Goal: Task Accomplishment & Management: Use online tool/utility

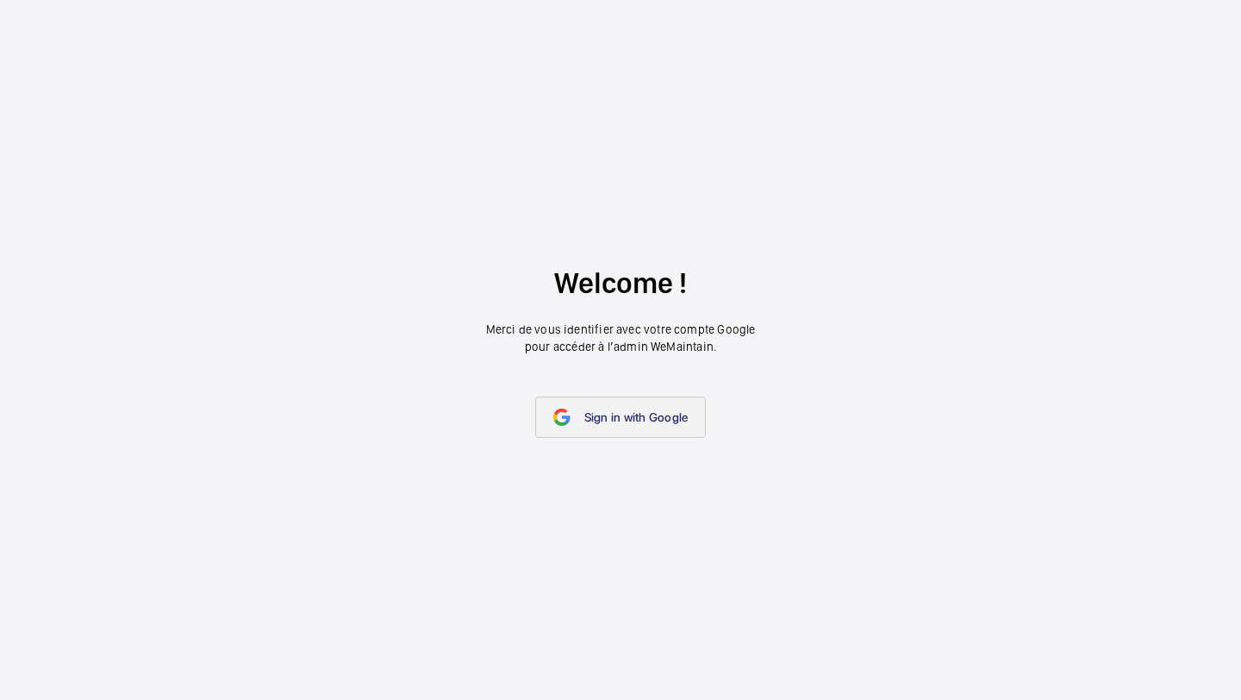
click at [646, 415] on span "Sign in with Google" at bounding box center [636, 417] width 104 height 14
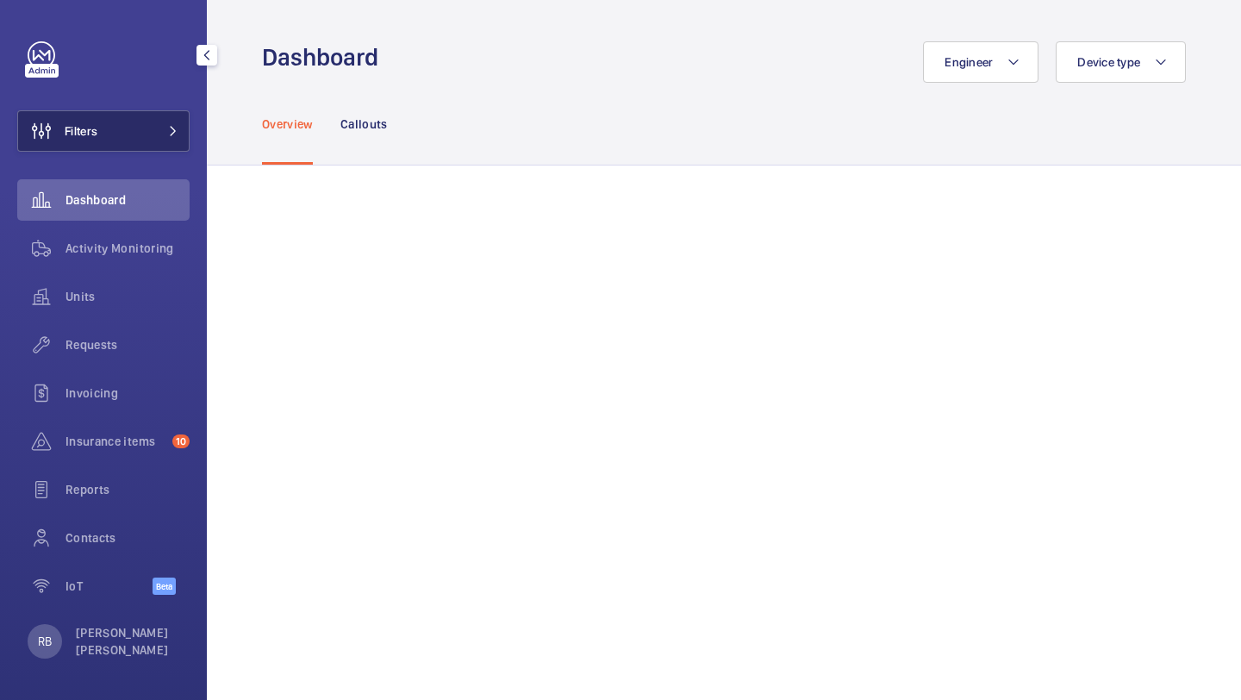
click at [119, 143] on button "Filters" at bounding box center [103, 130] width 172 height 41
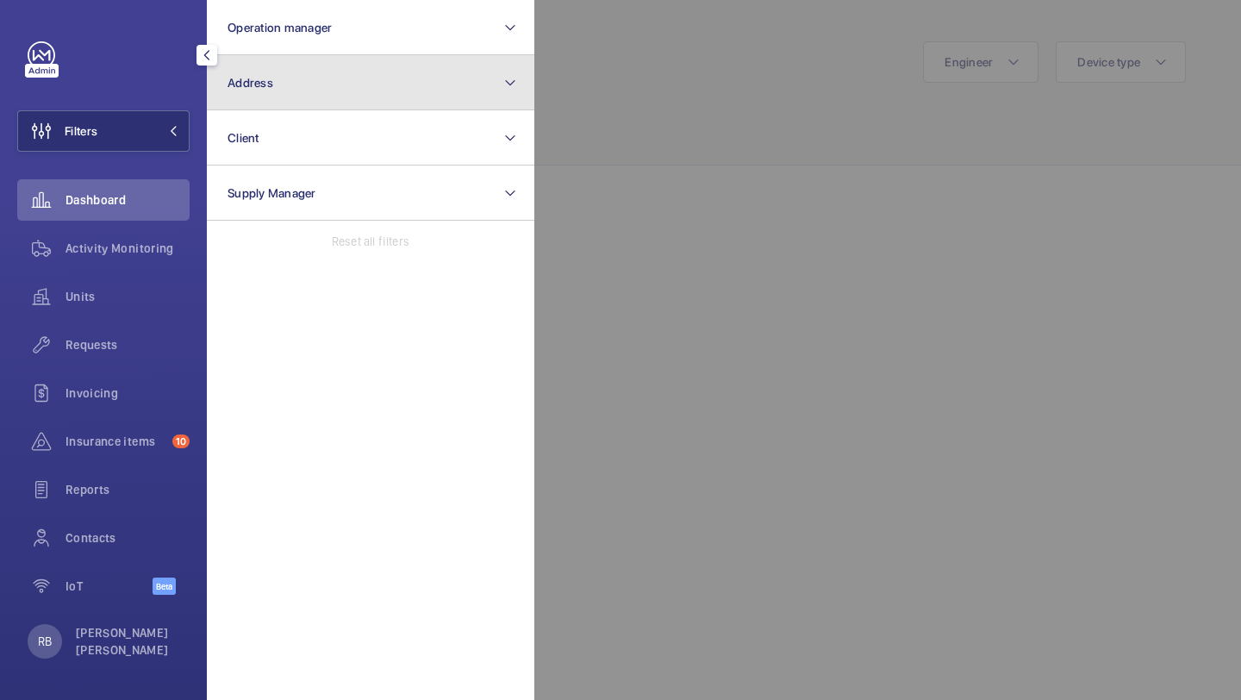
click at [422, 70] on button "Address" at bounding box center [370, 82] width 327 height 55
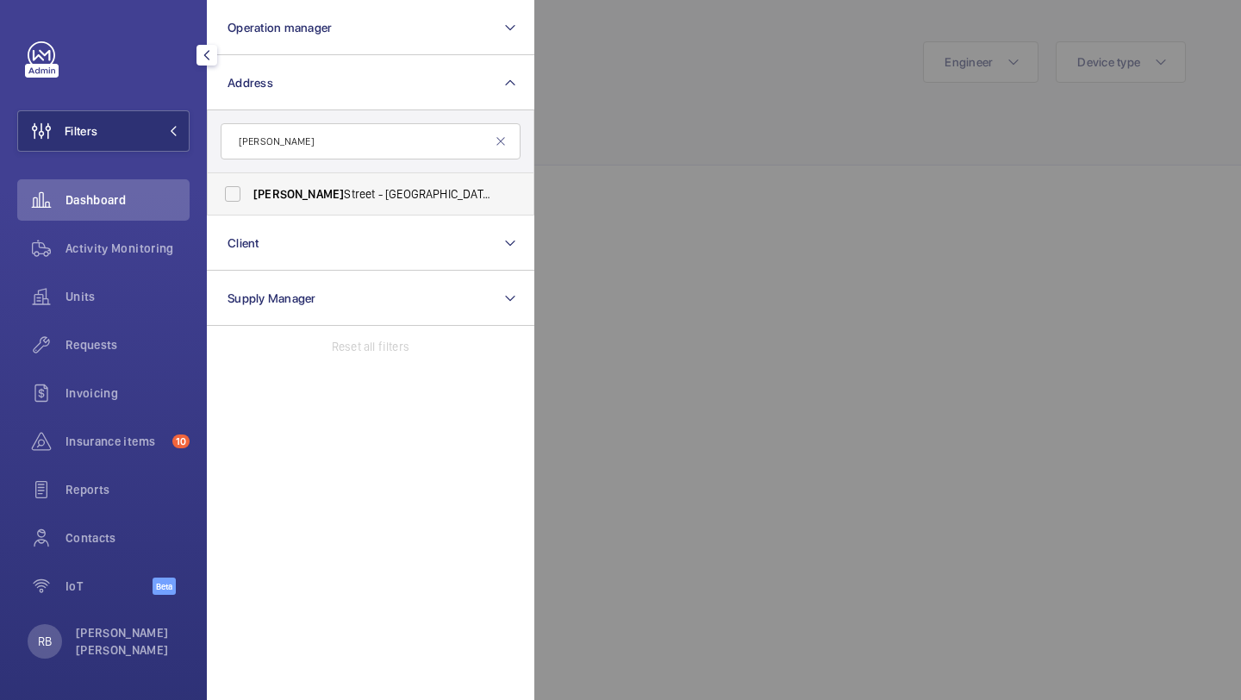
type input "[PERSON_NAME]"
click at [355, 180] on label "[PERSON_NAME][GEOGRAPHIC_DATA][STREET_ADDRESS][PERSON_NAME]" at bounding box center [358, 193] width 300 height 41
click at [250, 180] on input "[PERSON_NAME][GEOGRAPHIC_DATA][STREET_ADDRESS][PERSON_NAME]" at bounding box center [232, 194] width 34 height 34
checkbox input "true"
click at [655, 112] on div at bounding box center [1154, 350] width 1241 height 700
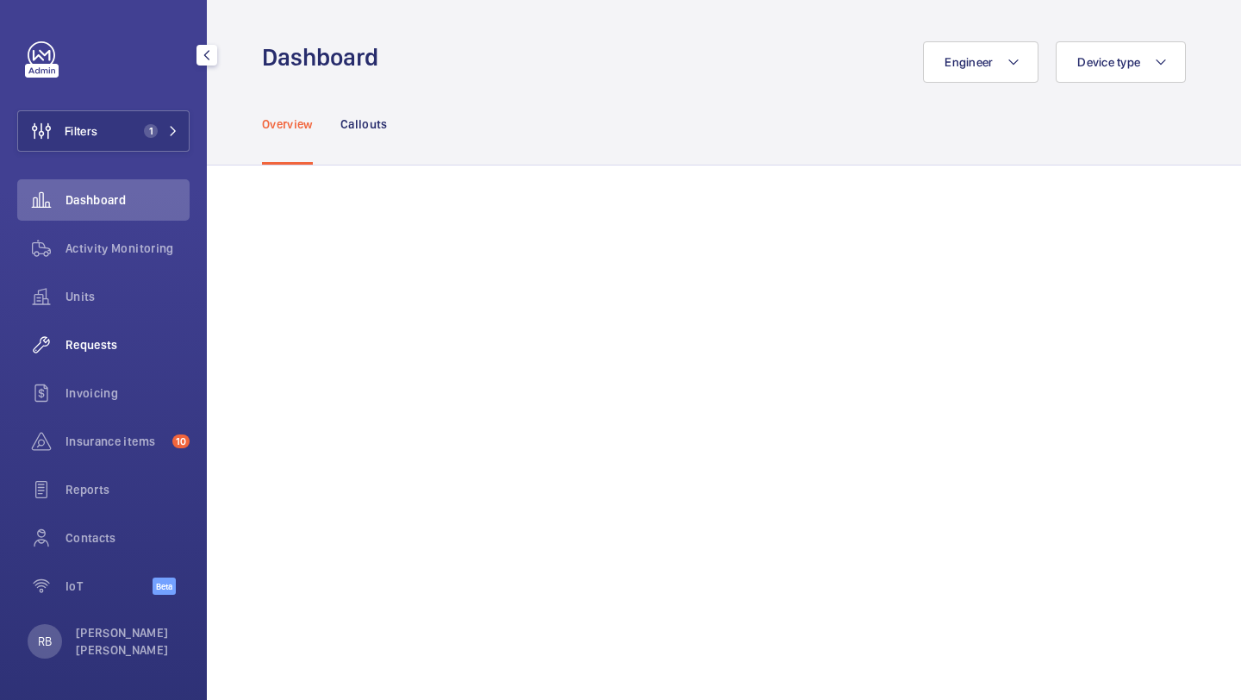
click at [108, 339] on span "Requests" at bounding box center [127, 344] width 124 height 17
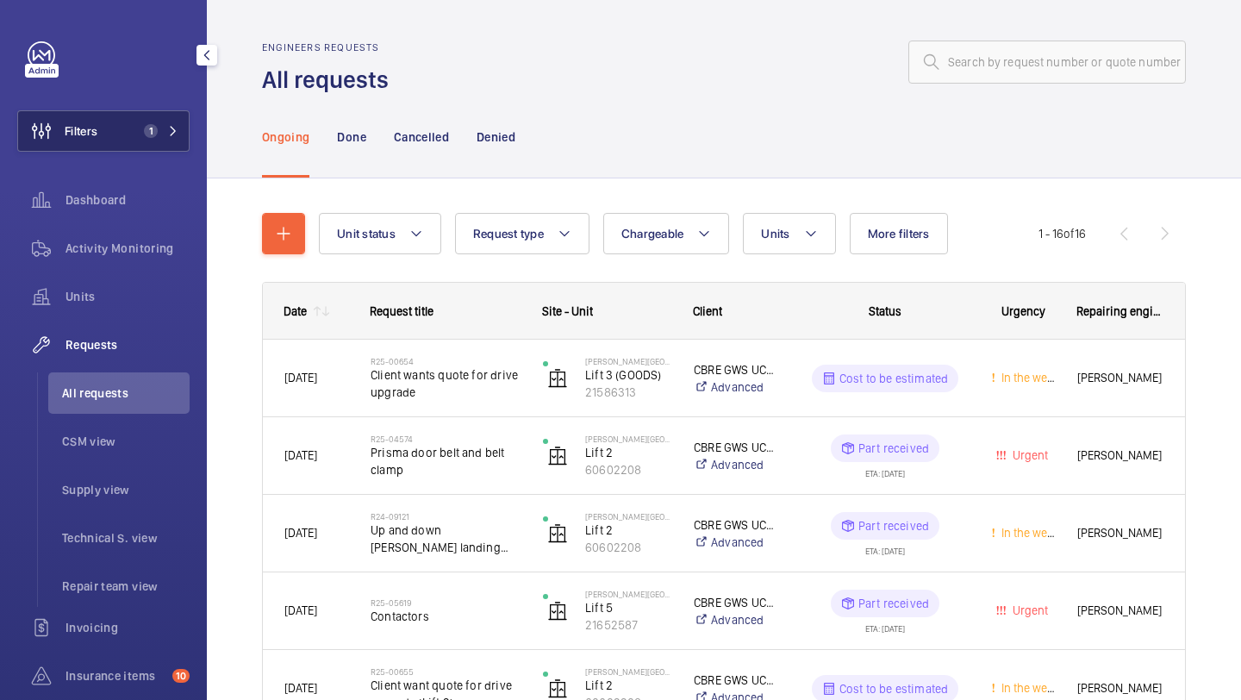
click at [126, 139] on button "Filters 1" at bounding box center [103, 130] width 172 height 41
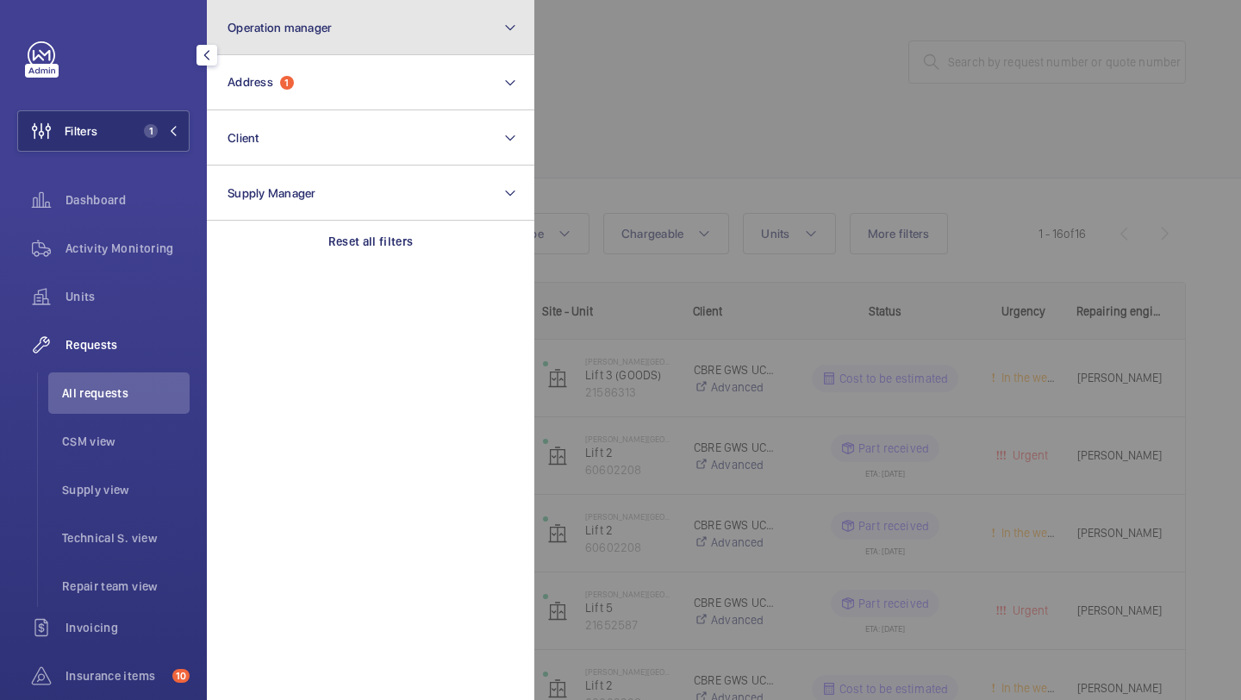
click at [327, 47] on button "Operation manager" at bounding box center [370, 27] width 327 height 55
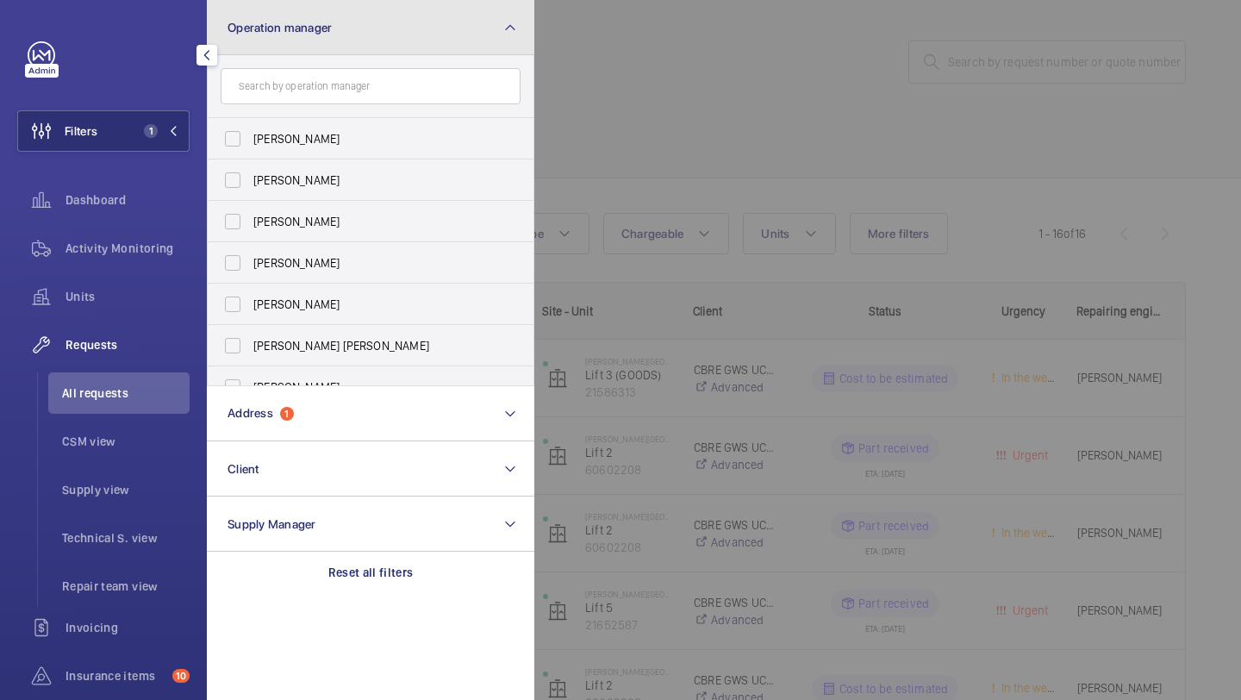
click at [328, 47] on button "Operation manager" at bounding box center [370, 27] width 327 height 55
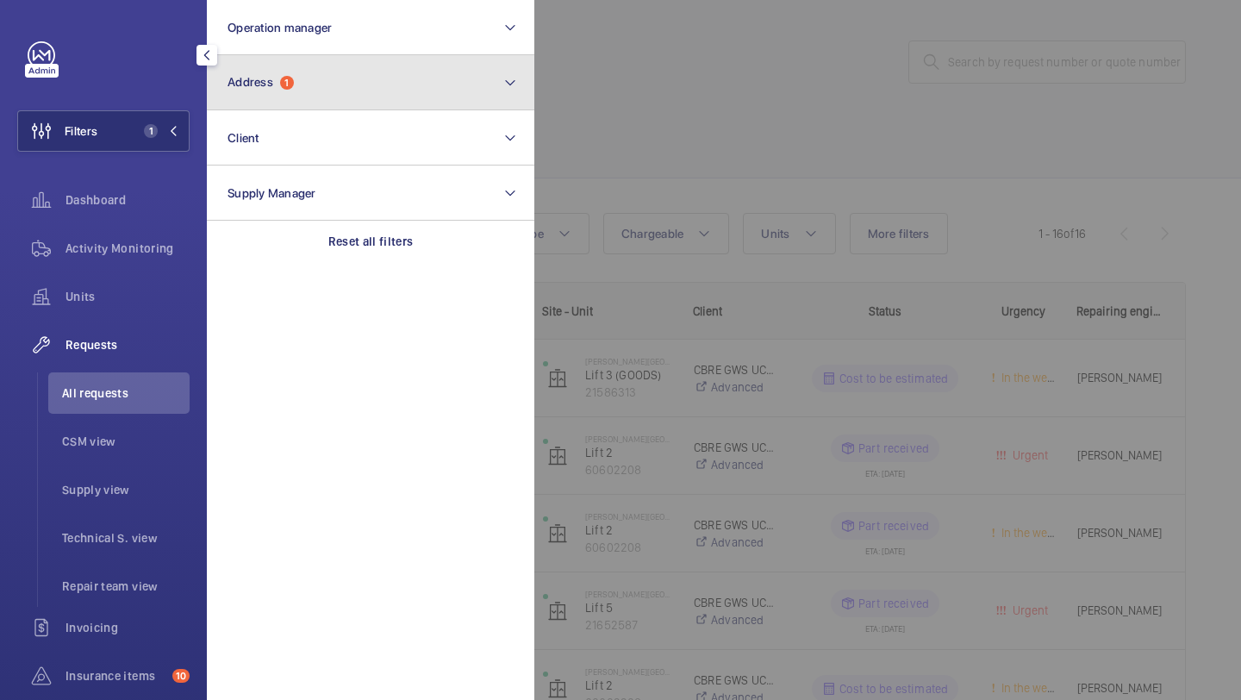
click at [323, 72] on button "Address 1" at bounding box center [370, 82] width 327 height 55
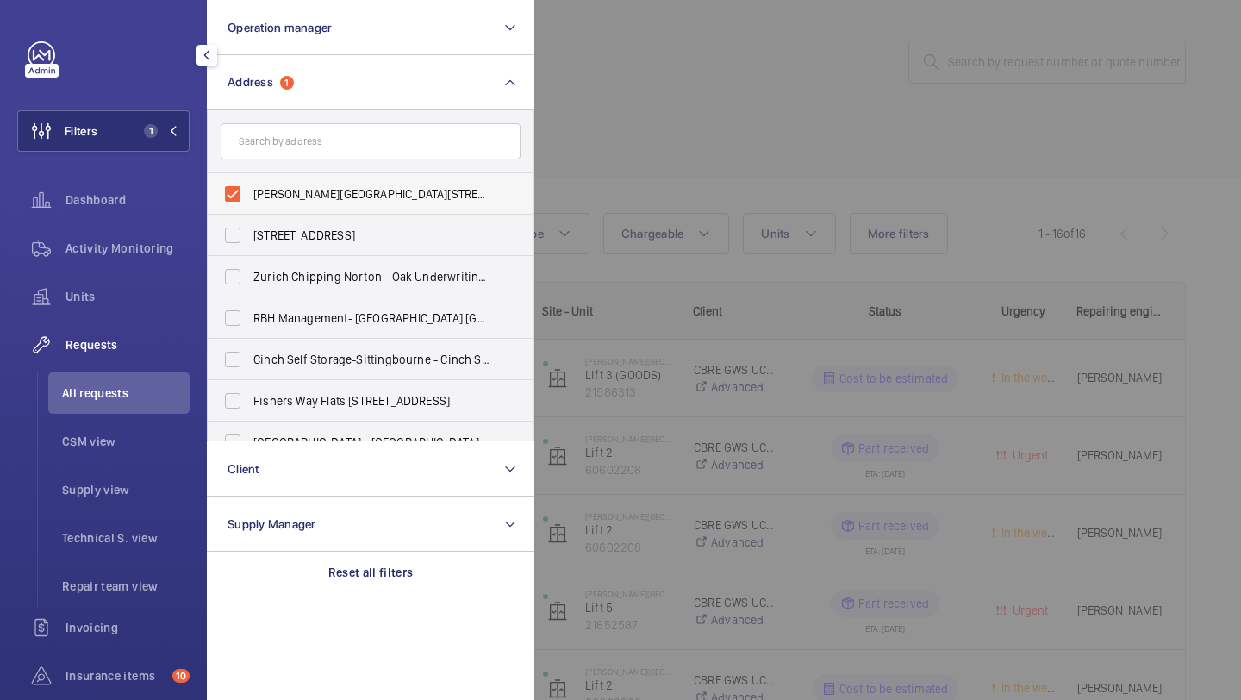
click at [310, 190] on span "[PERSON_NAME][GEOGRAPHIC_DATA][STREET_ADDRESS][PERSON_NAME]" at bounding box center [371, 193] width 237 height 17
click at [250, 190] on input "[PERSON_NAME][GEOGRAPHIC_DATA][STREET_ADDRESS][PERSON_NAME]" at bounding box center [232, 194] width 34 height 34
checkbox input "false"
click at [625, 125] on div at bounding box center [1154, 350] width 1241 height 700
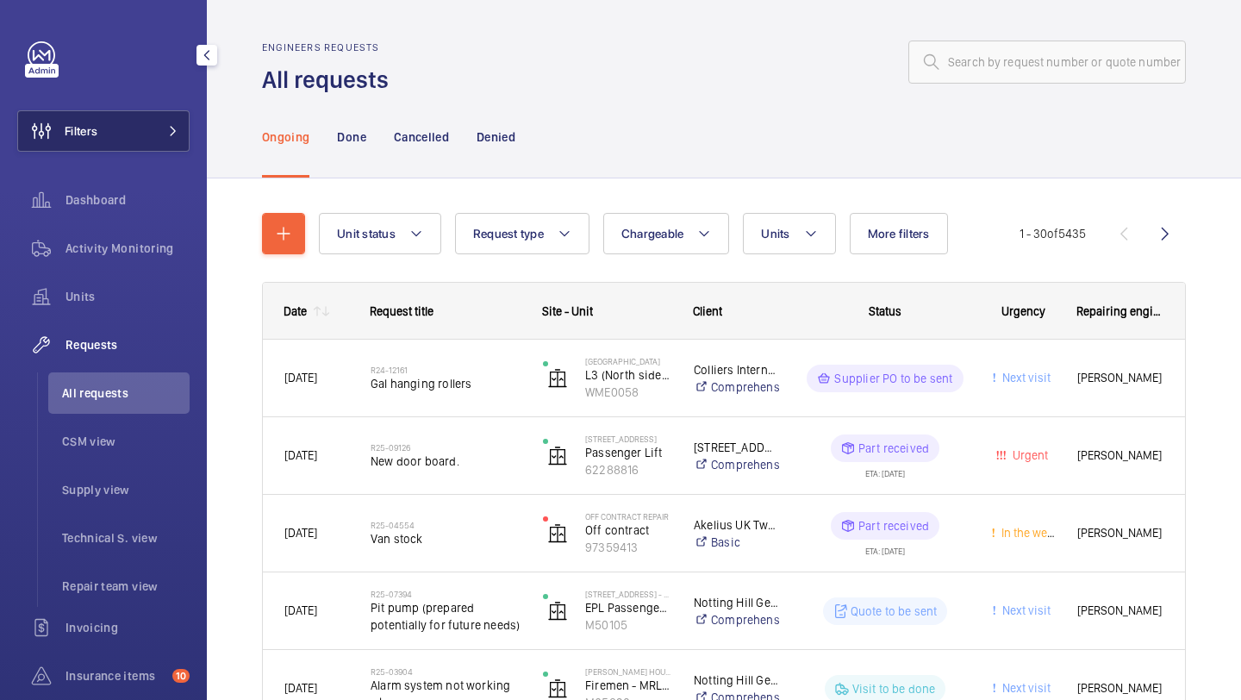
click at [177, 133] on mat-icon at bounding box center [173, 131] width 10 height 10
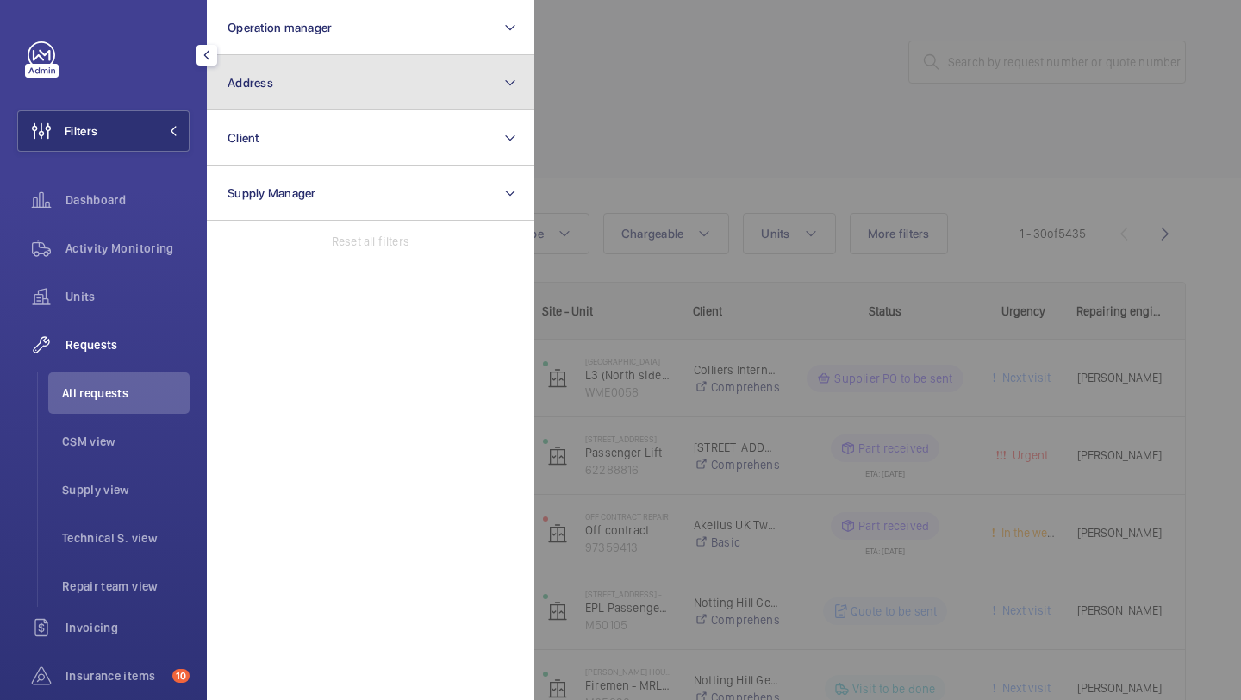
click at [279, 102] on button "Address" at bounding box center [370, 82] width 327 height 55
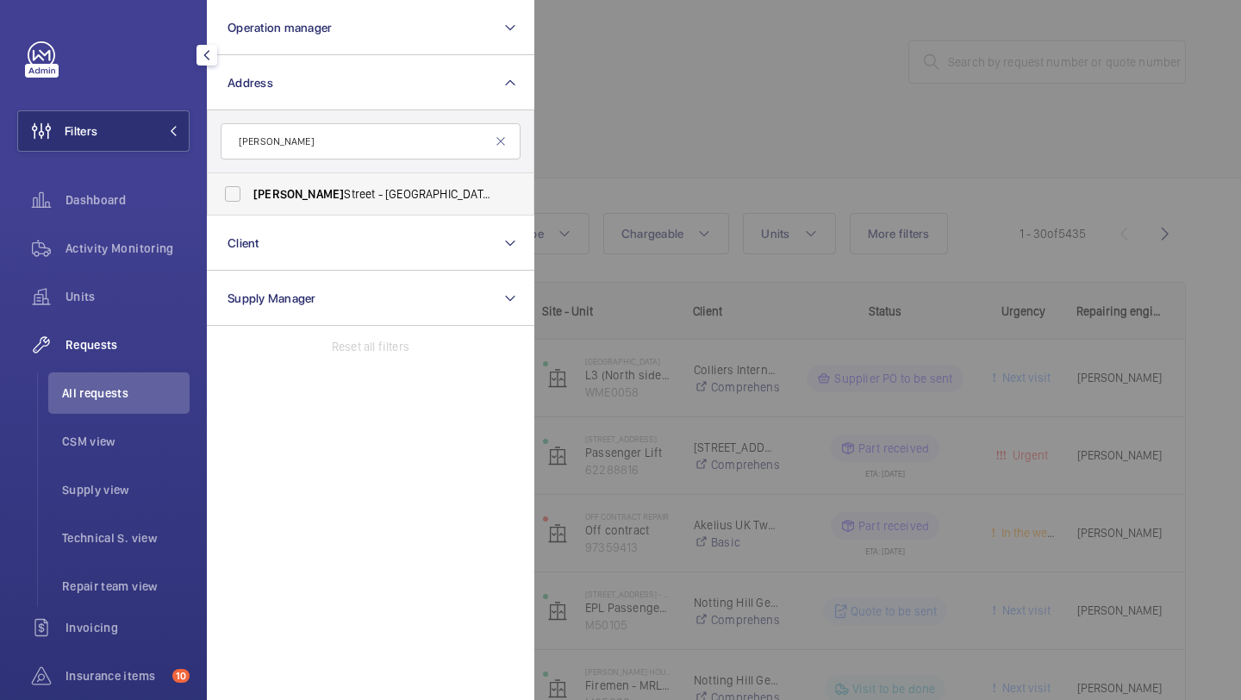
type input "[PERSON_NAME]"
click at [345, 192] on span "[PERSON_NAME][GEOGRAPHIC_DATA][STREET_ADDRESS][PERSON_NAME]" at bounding box center [371, 193] width 237 height 17
click at [250, 192] on input "[PERSON_NAME][GEOGRAPHIC_DATA][STREET_ADDRESS][PERSON_NAME]" at bounding box center [232, 194] width 34 height 34
checkbox input "true"
click at [580, 124] on div at bounding box center [1154, 350] width 1241 height 700
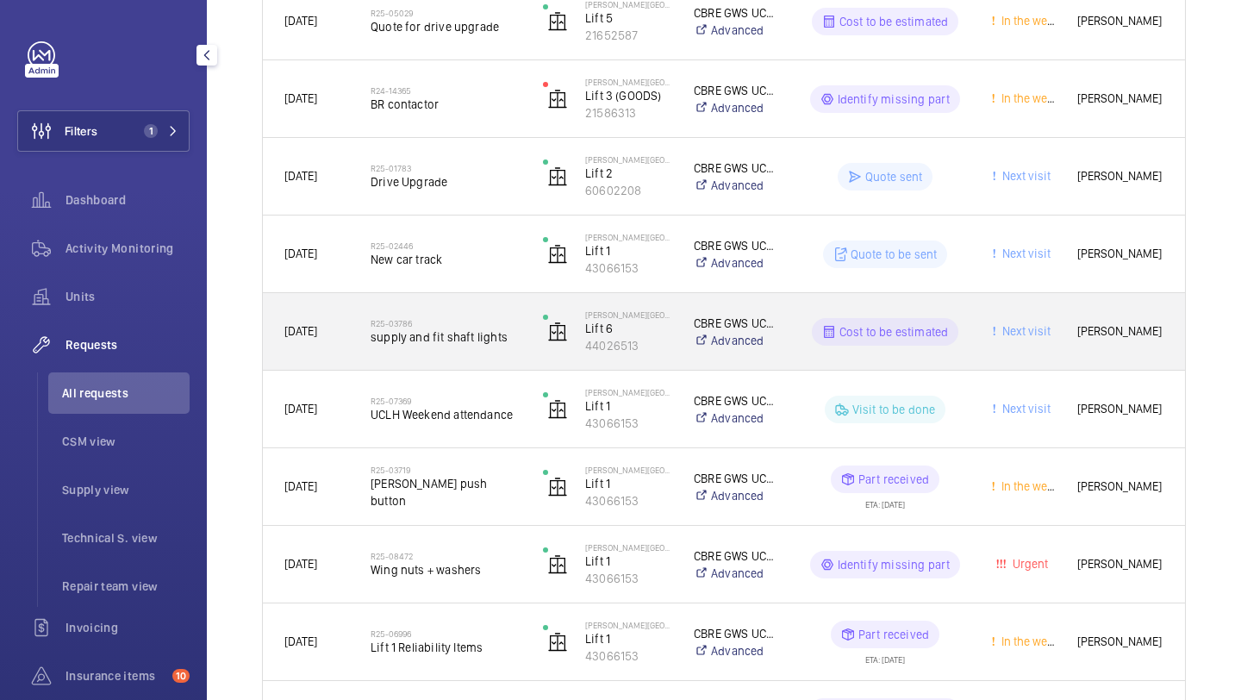
scroll to position [964, 0]
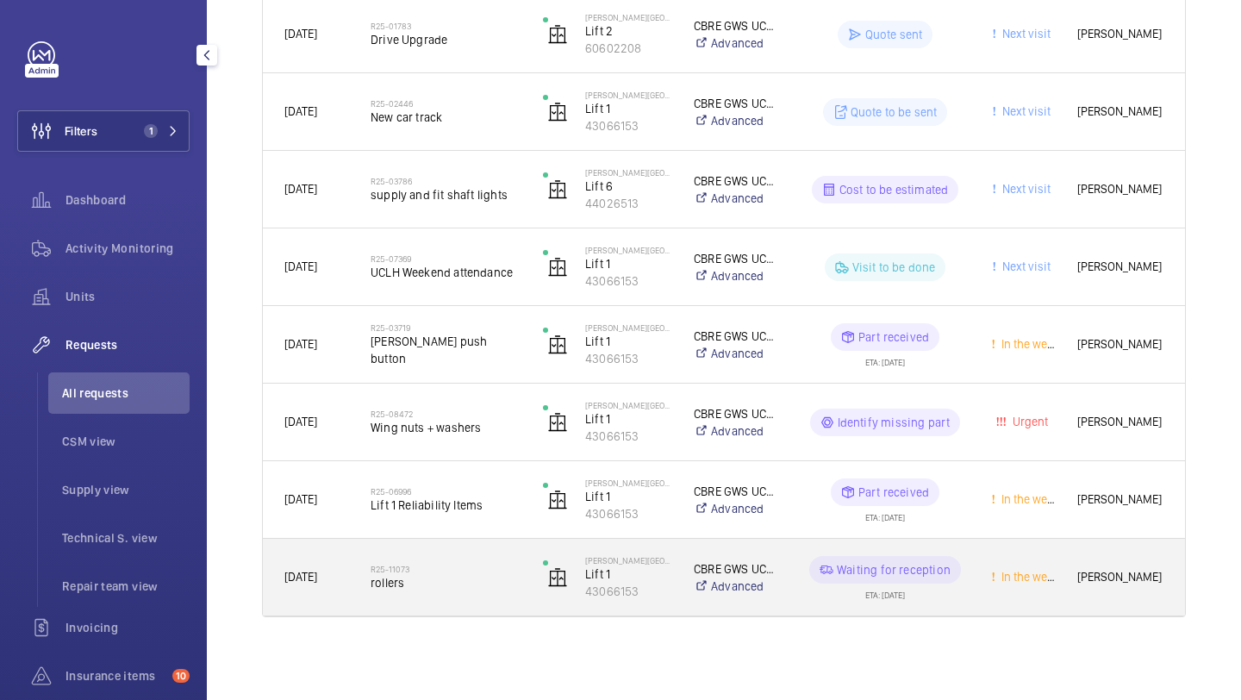
click at [462, 581] on span "rollers" at bounding box center [445, 582] width 150 height 17
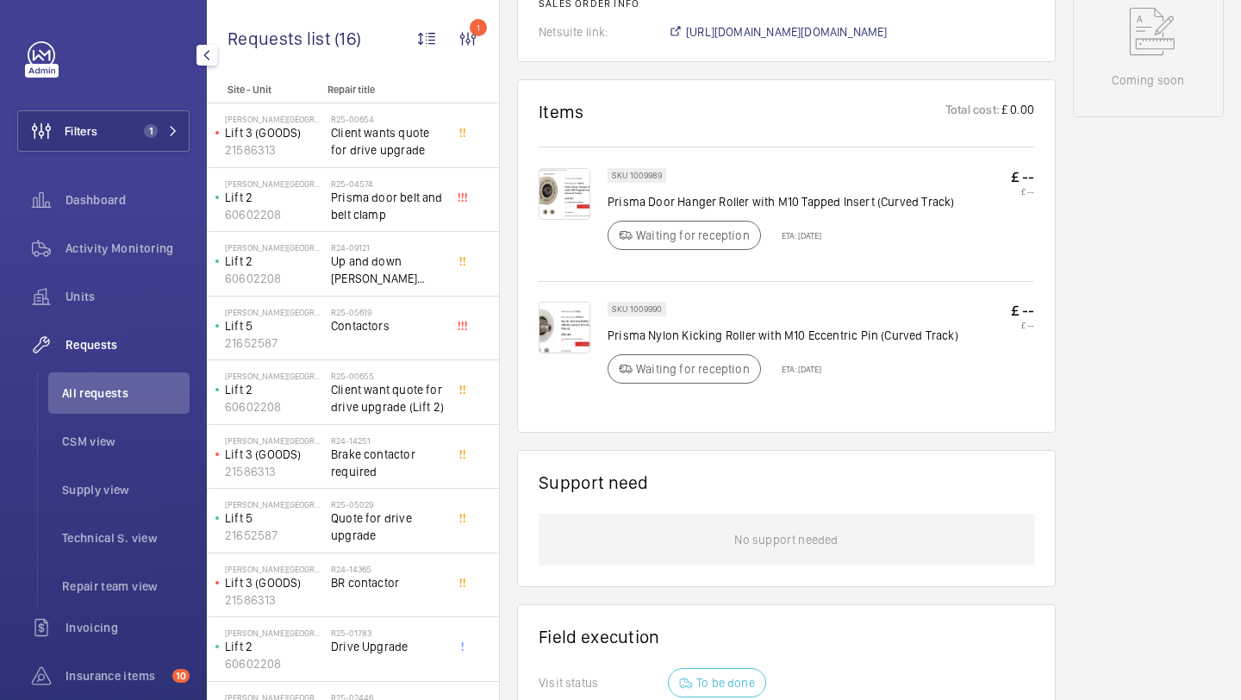
scroll to position [931, 0]
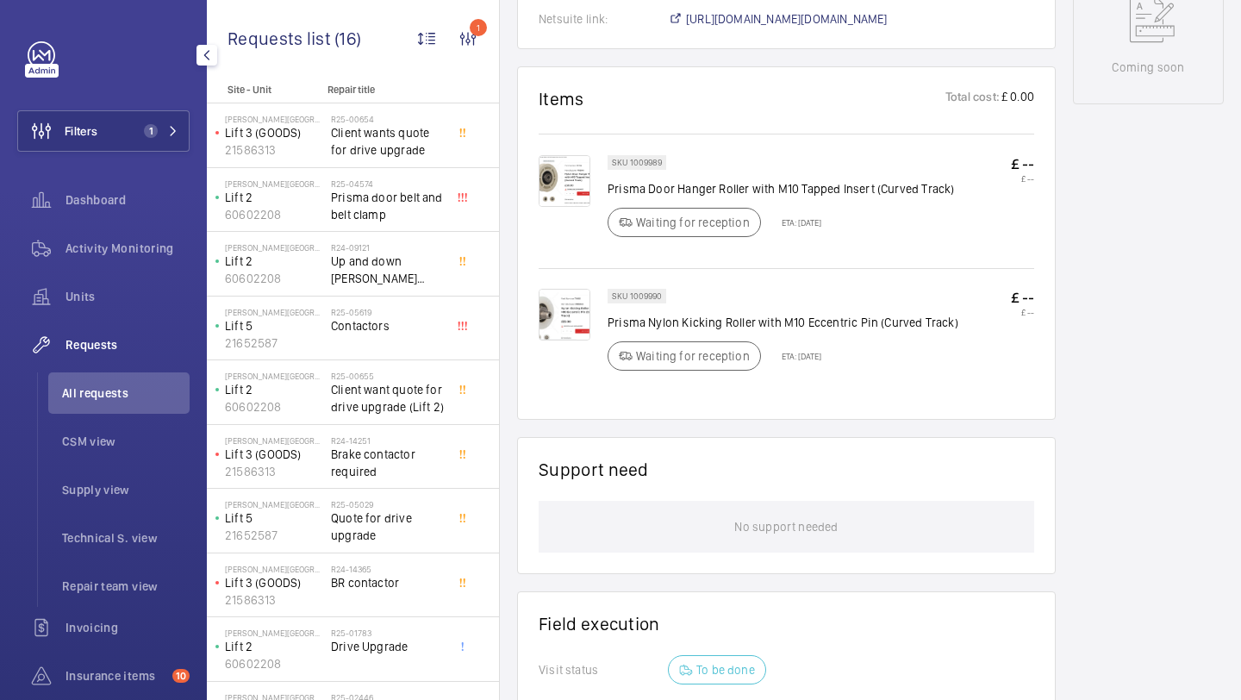
click at [543, 203] on img at bounding box center [564, 181] width 52 height 52
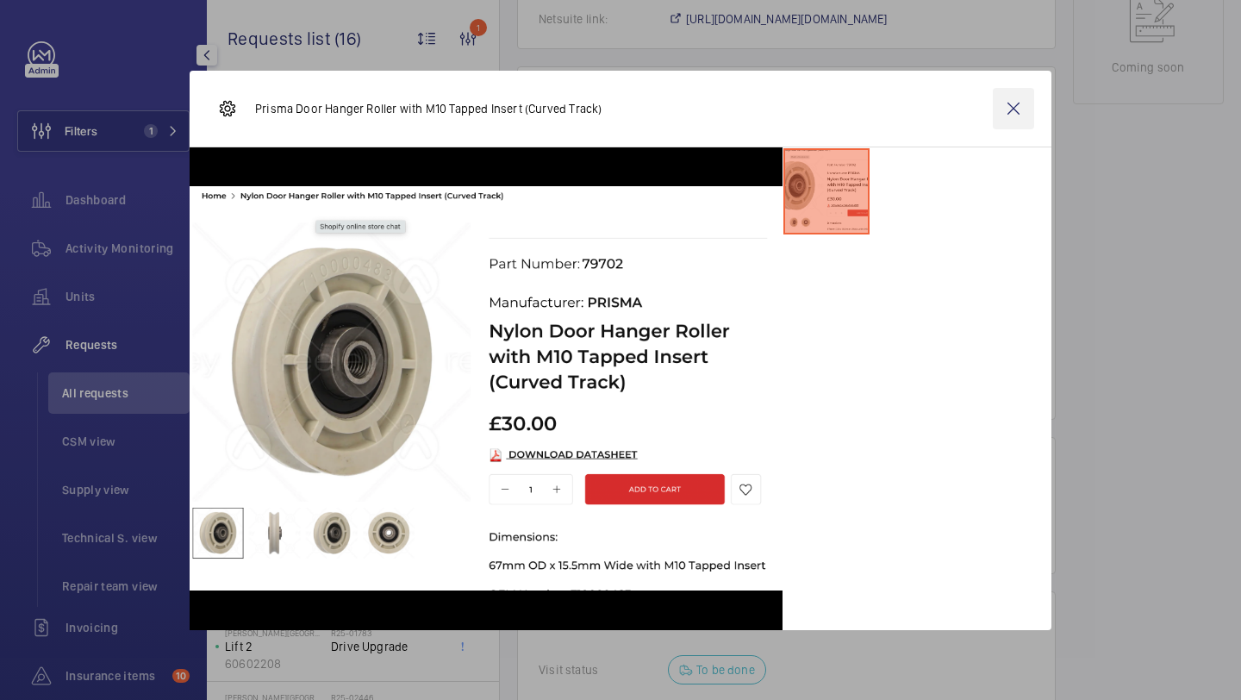
click at [1021, 107] on wm-front-icon-button at bounding box center [1012, 108] width 41 height 41
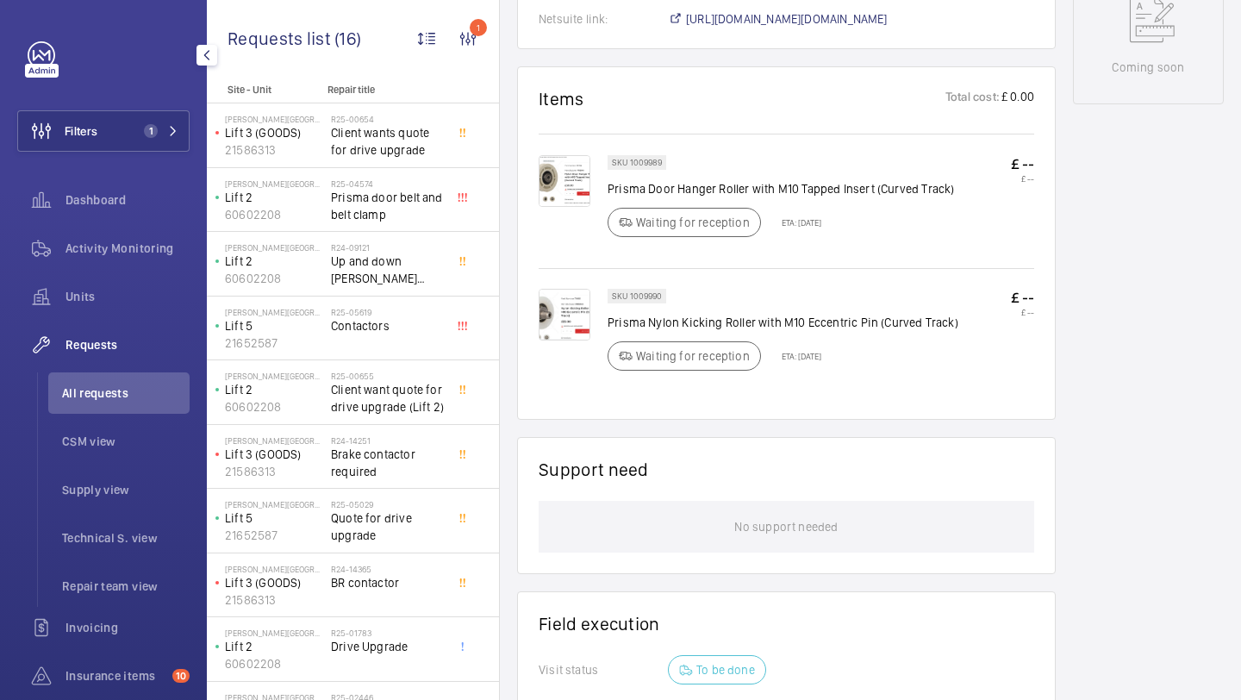
click at [541, 308] on img at bounding box center [564, 315] width 52 height 52
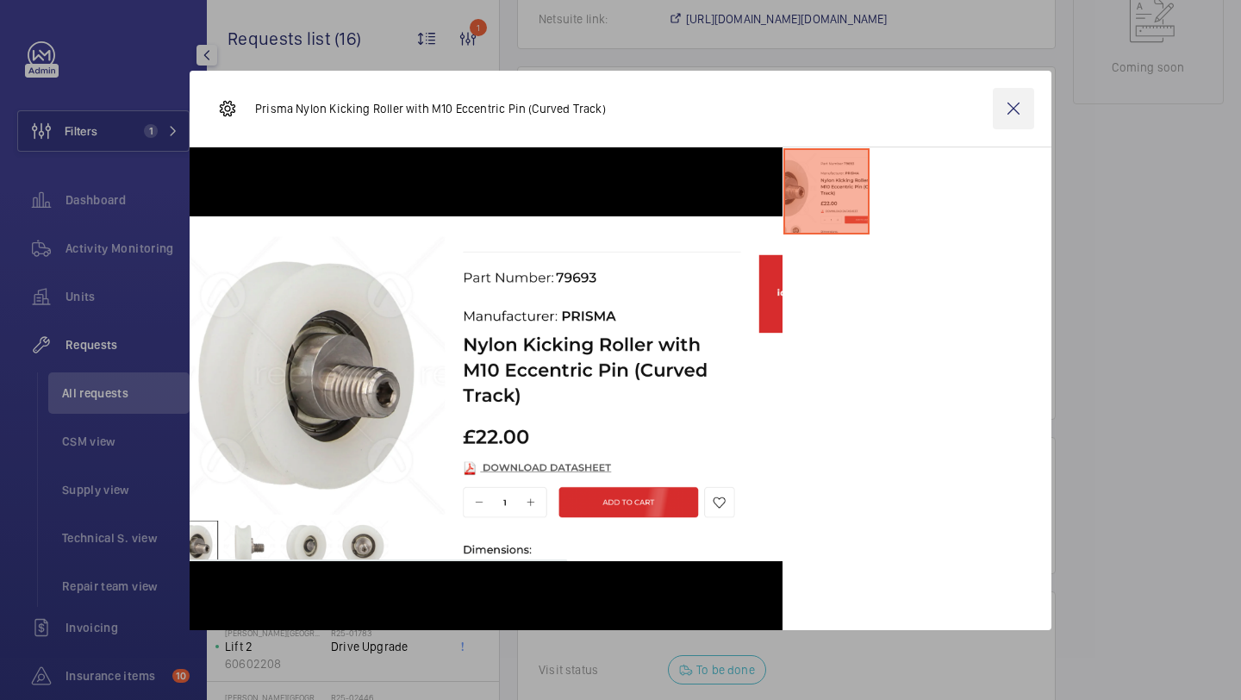
click at [1014, 96] on wm-front-icon-button at bounding box center [1012, 108] width 41 height 41
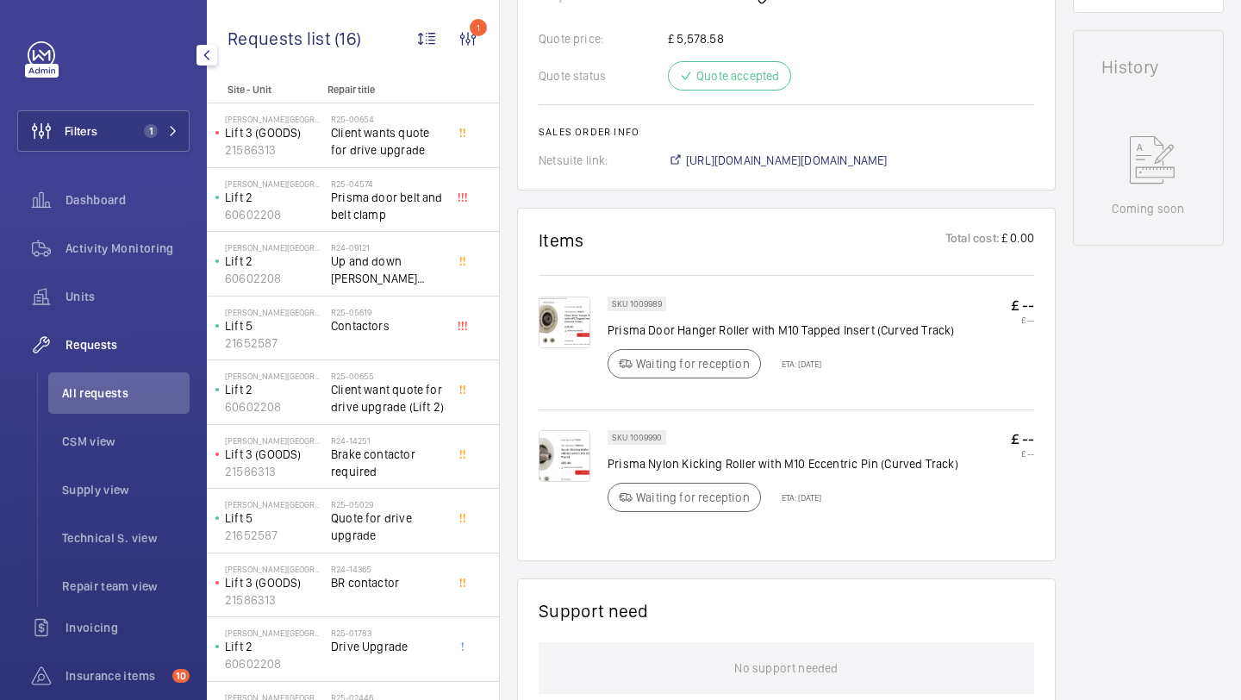
scroll to position [1282, 0]
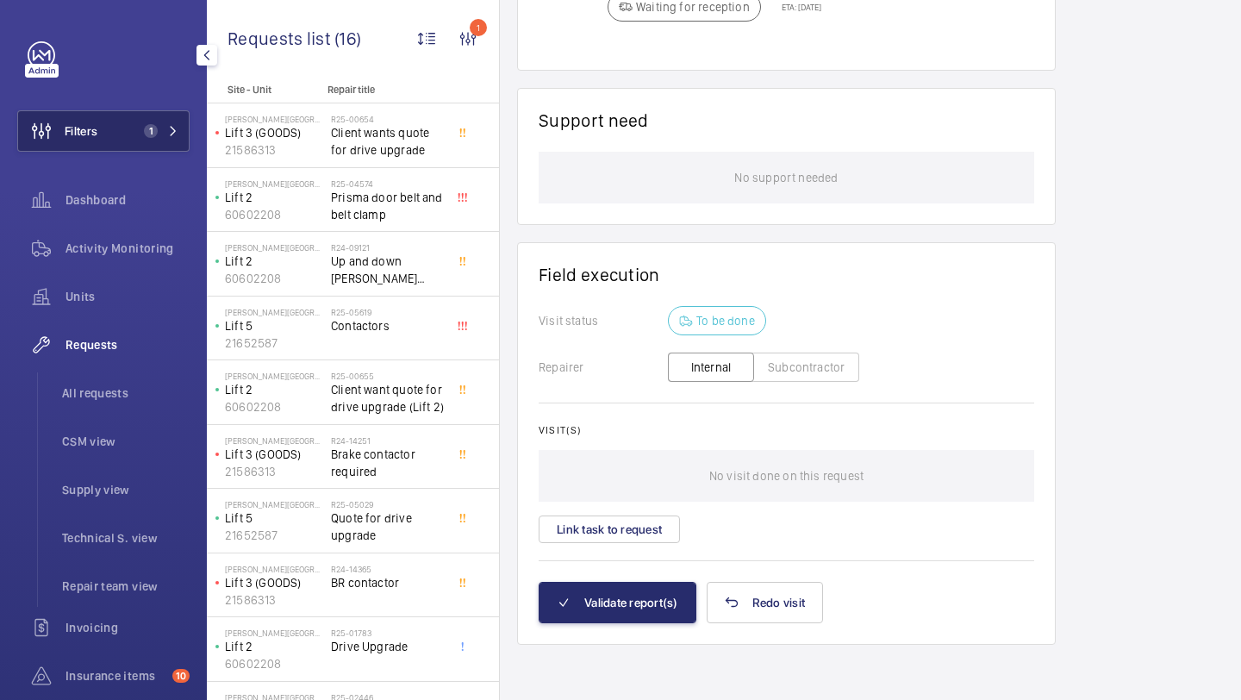
click at [134, 121] on button "Filters 1" at bounding box center [103, 130] width 172 height 41
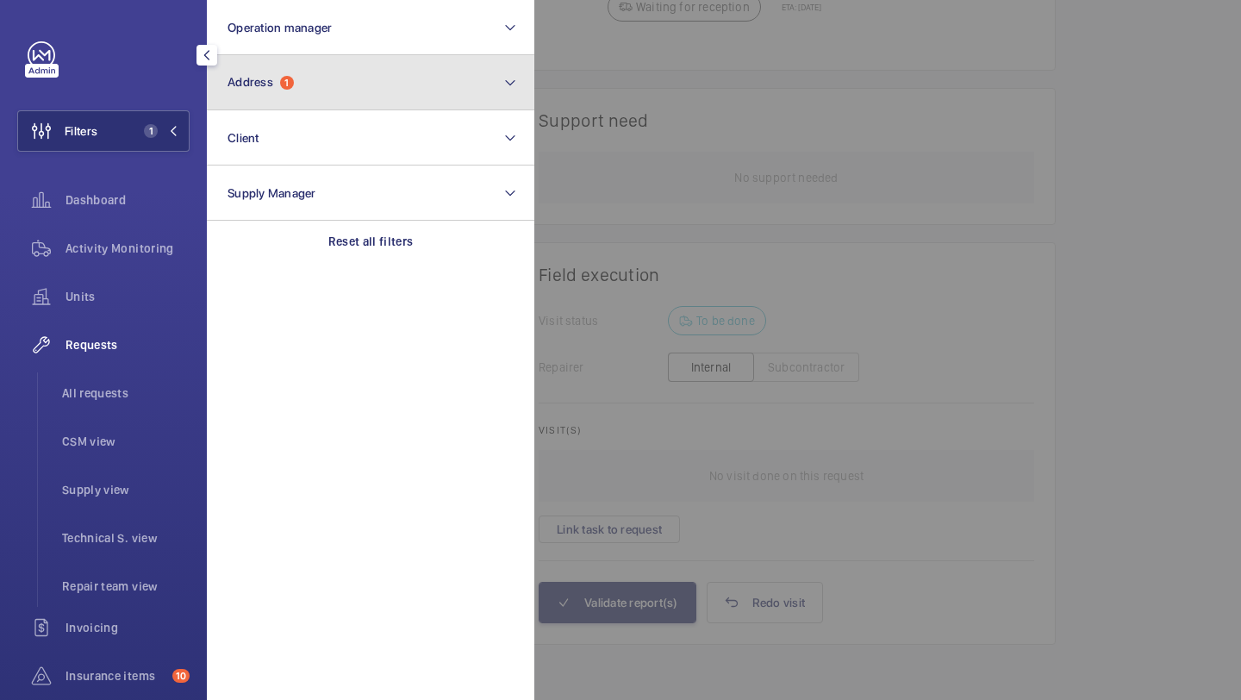
click at [276, 97] on button "Address 1" at bounding box center [370, 82] width 327 height 55
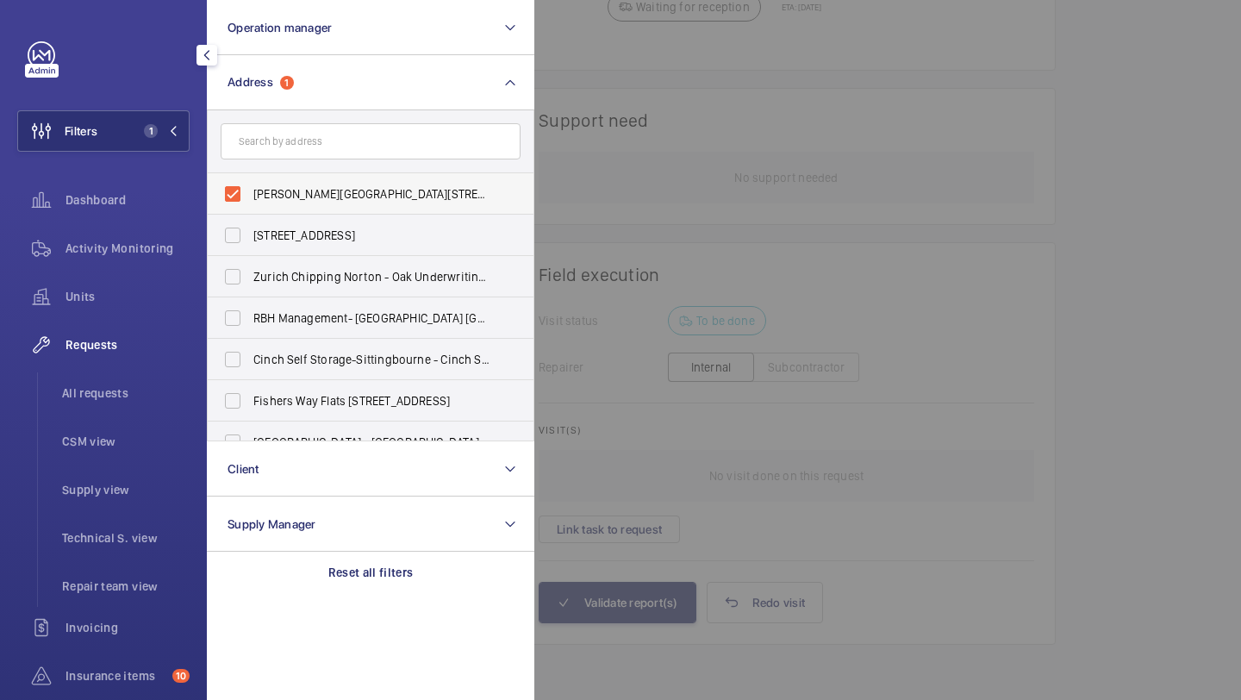
click at [292, 202] on span "[PERSON_NAME][GEOGRAPHIC_DATA][STREET_ADDRESS][PERSON_NAME]" at bounding box center [371, 193] width 237 height 17
click at [250, 202] on input "[PERSON_NAME][GEOGRAPHIC_DATA][STREET_ADDRESS][PERSON_NAME]" at bounding box center [232, 194] width 34 height 34
checkbox input "false"
click at [788, 90] on div at bounding box center [1154, 350] width 1241 height 700
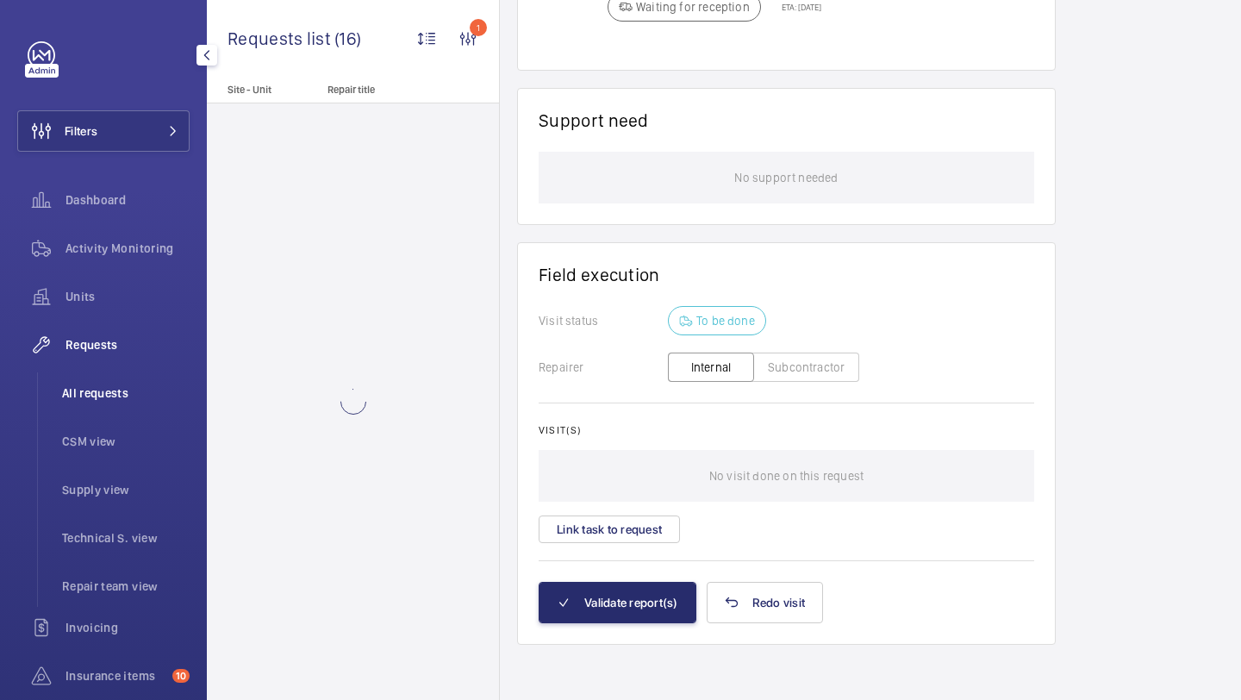
click at [116, 379] on li "All requests" at bounding box center [118, 392] width 141 height 41
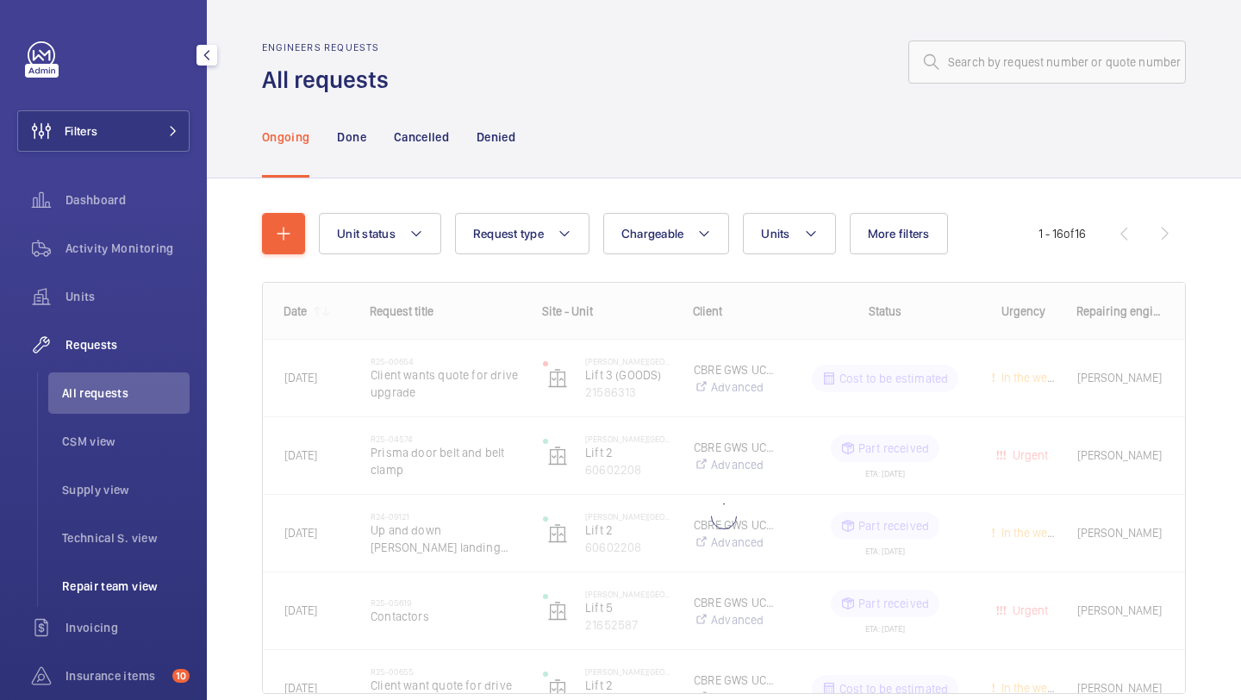
click at [113, 595] on li "Repair team view" at bounding box center [118, 585] width 141 height 41
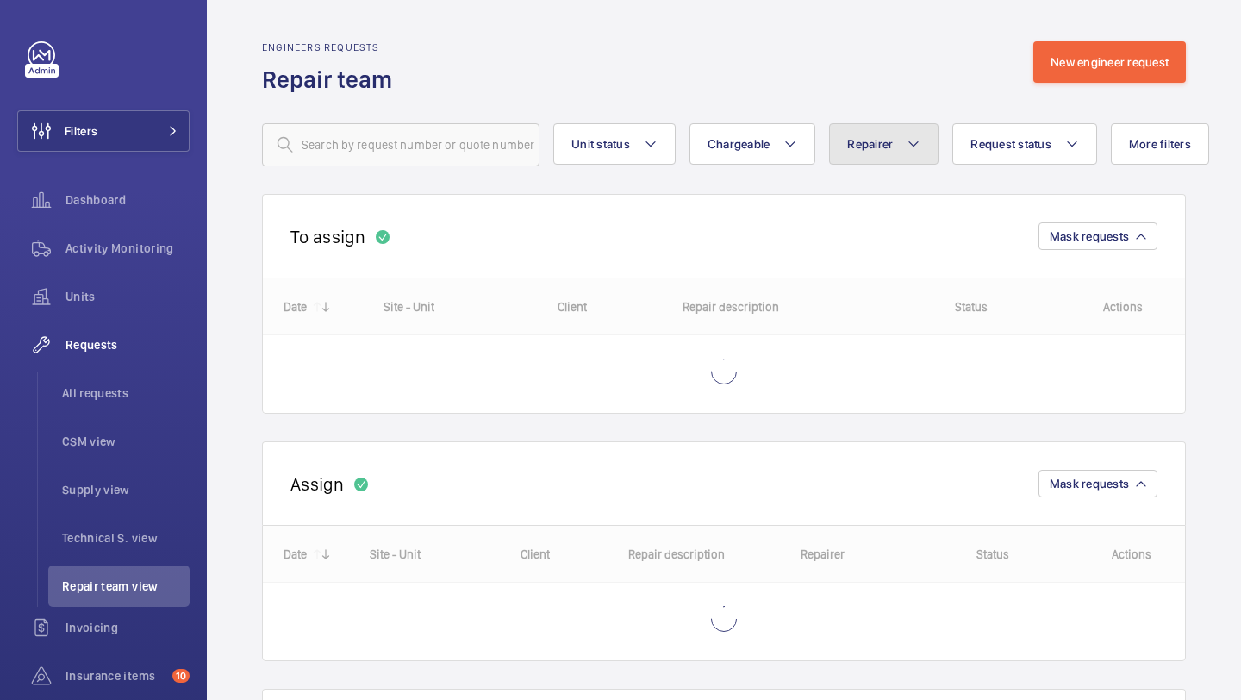
click at [893, 136] on button "Repairer" at bounding box center [883, 143] width 109 height 41
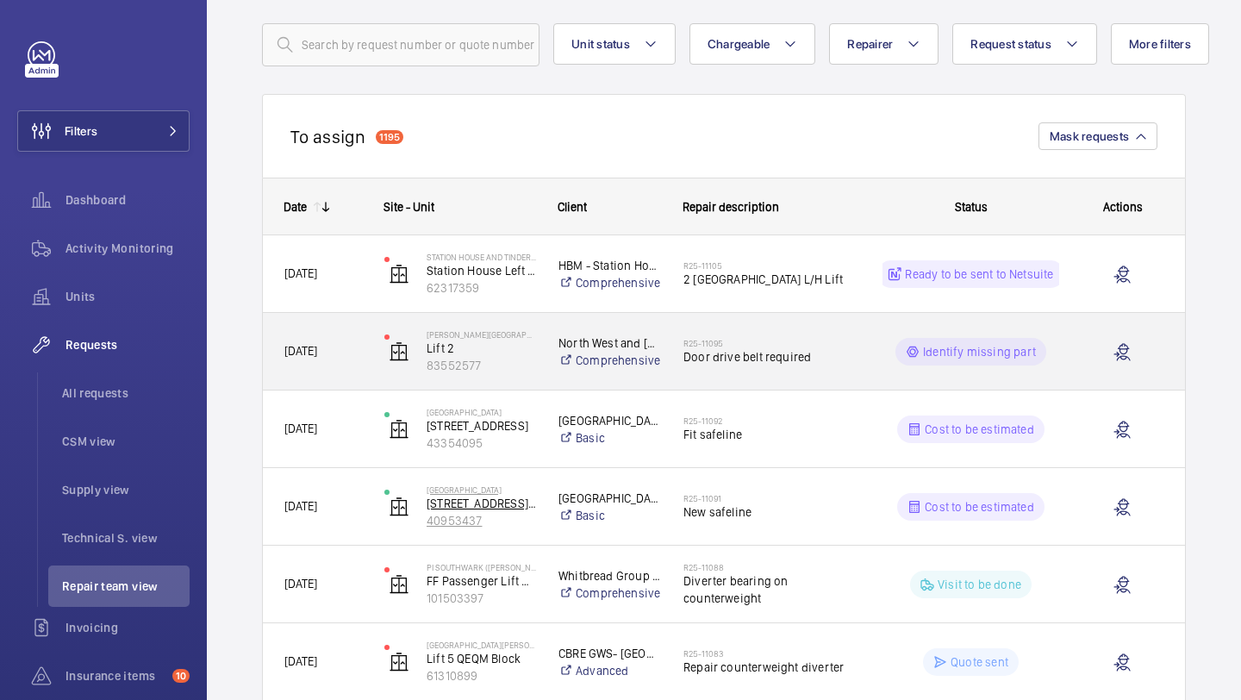
scroll to position [57, 0]
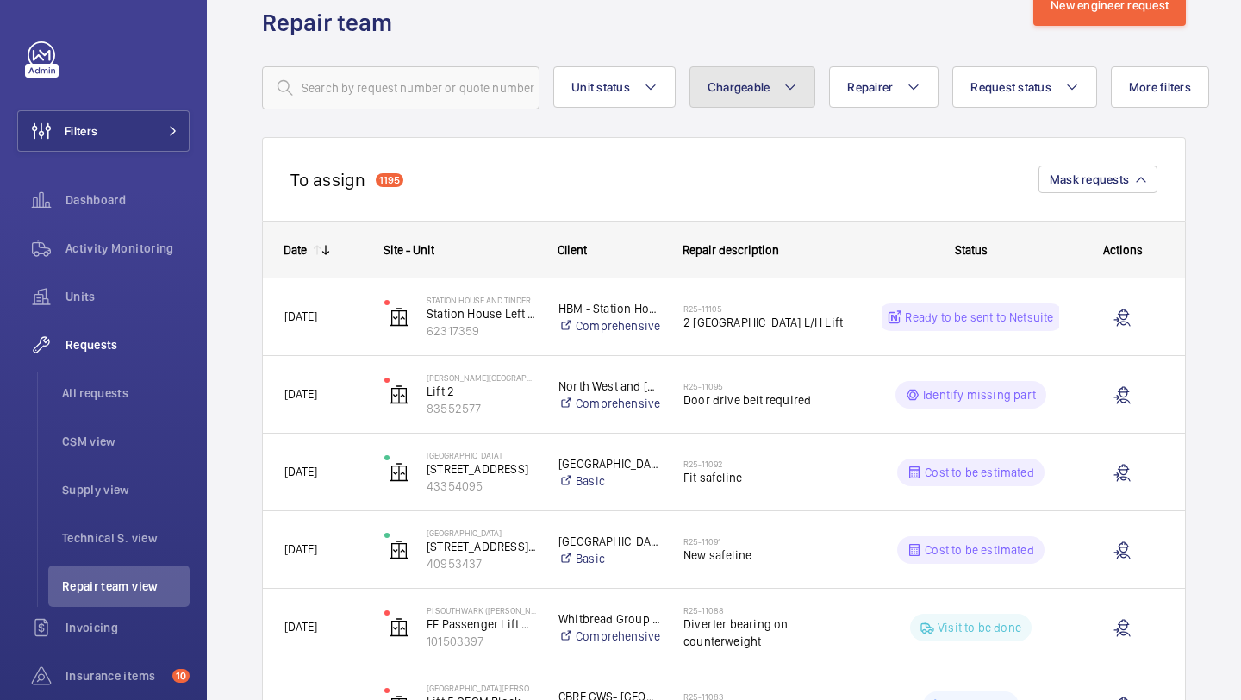
click at [790, 96] on mat-icon at bounding box center [790, 87] width 14 height 21
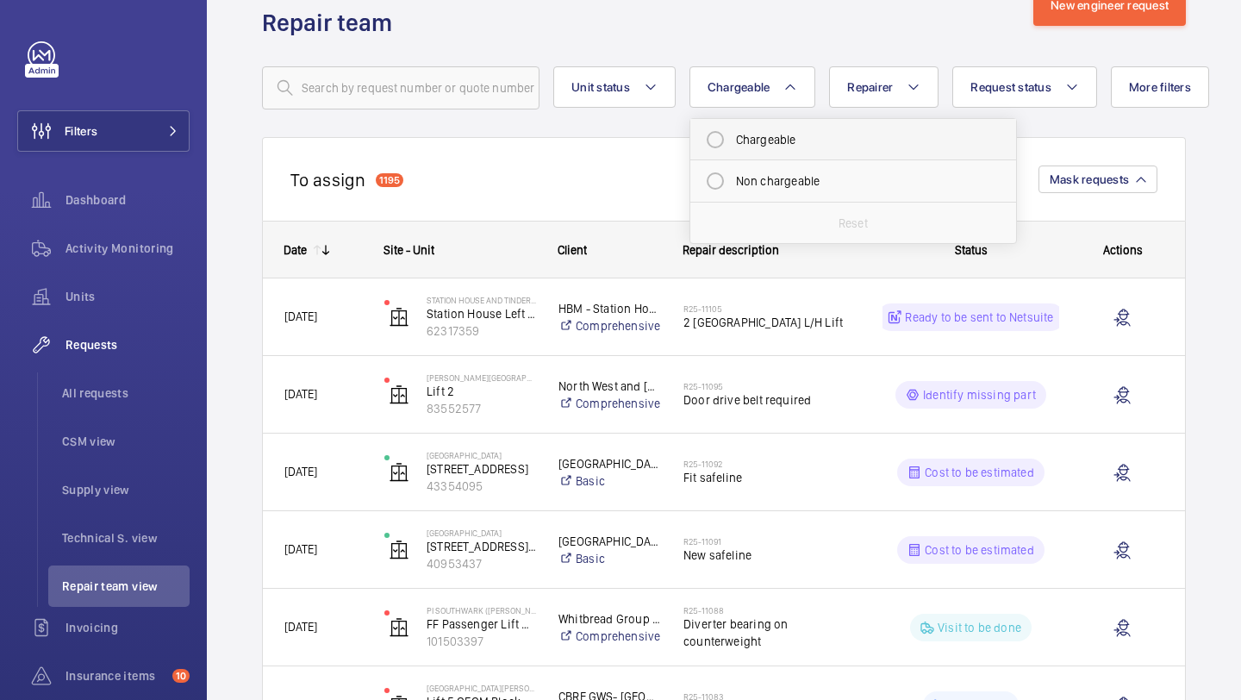
click at [765, 127] on mat-radio-button "Chargeable" at bounding box center [853, 139] width 310 height 34
radio input "true"
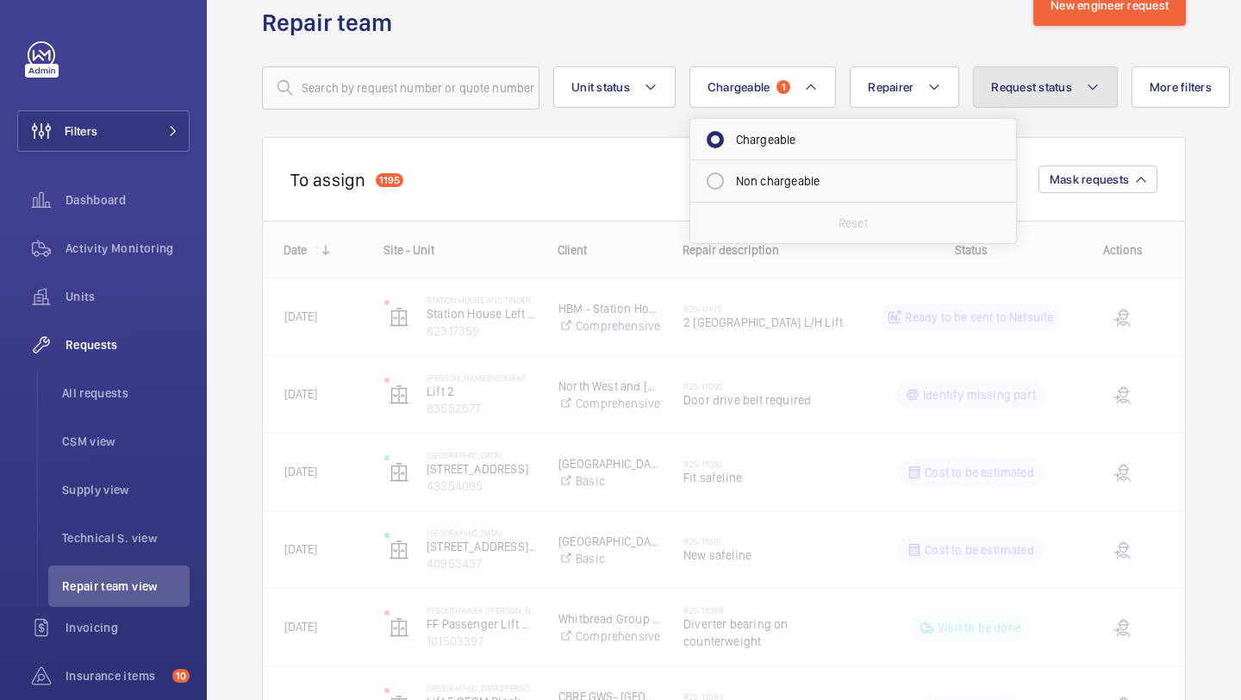
click at [1058, 87] on span "Request status" at bounding box center [1031, 87] width 81 height 14
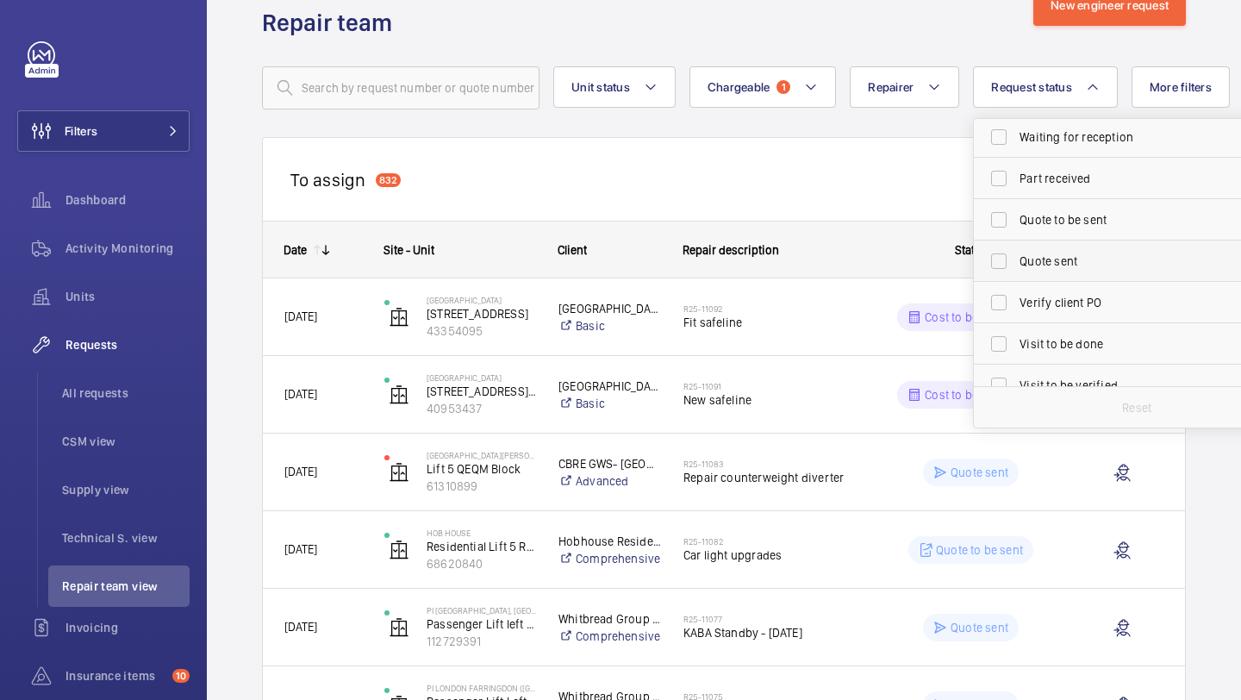
scroll to position [214, 0]
click at [1052, 189] on label "Part received" at bounding box center [1123, 173] width 300 height 41
click at [1016, 189] on input "Part received" at bounding box center [998, 174] width 34 height 34
checkbox input "true"
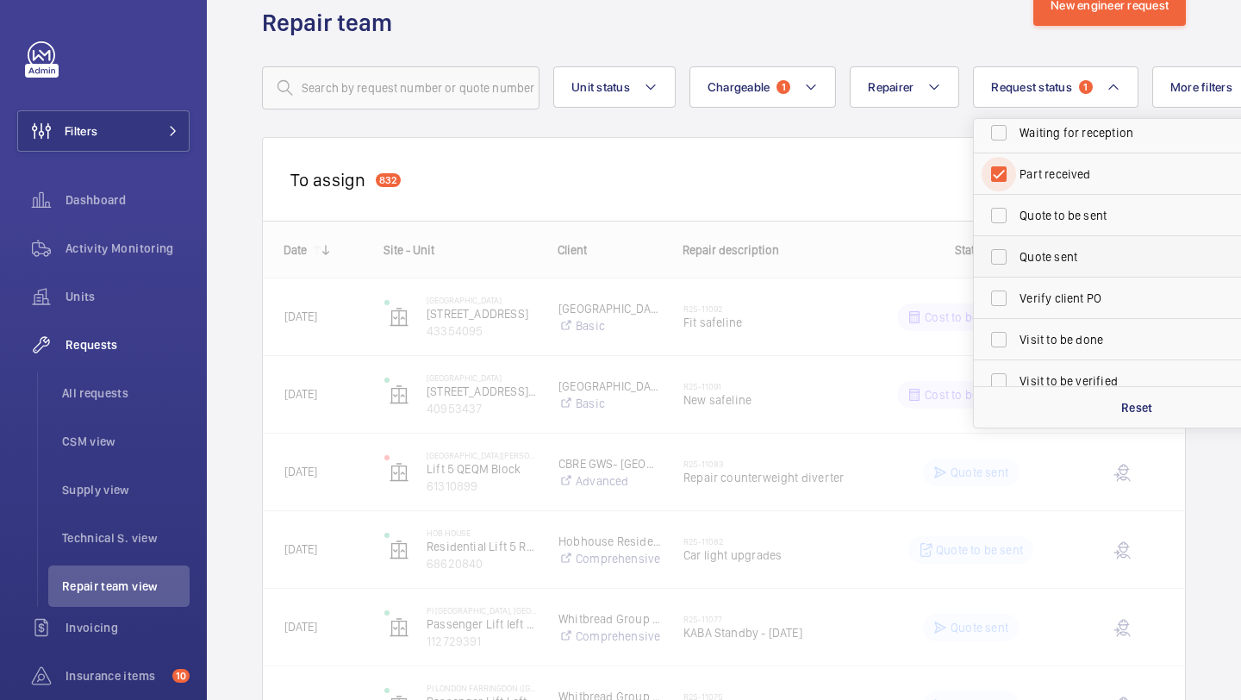
scroll to position [229, 0]
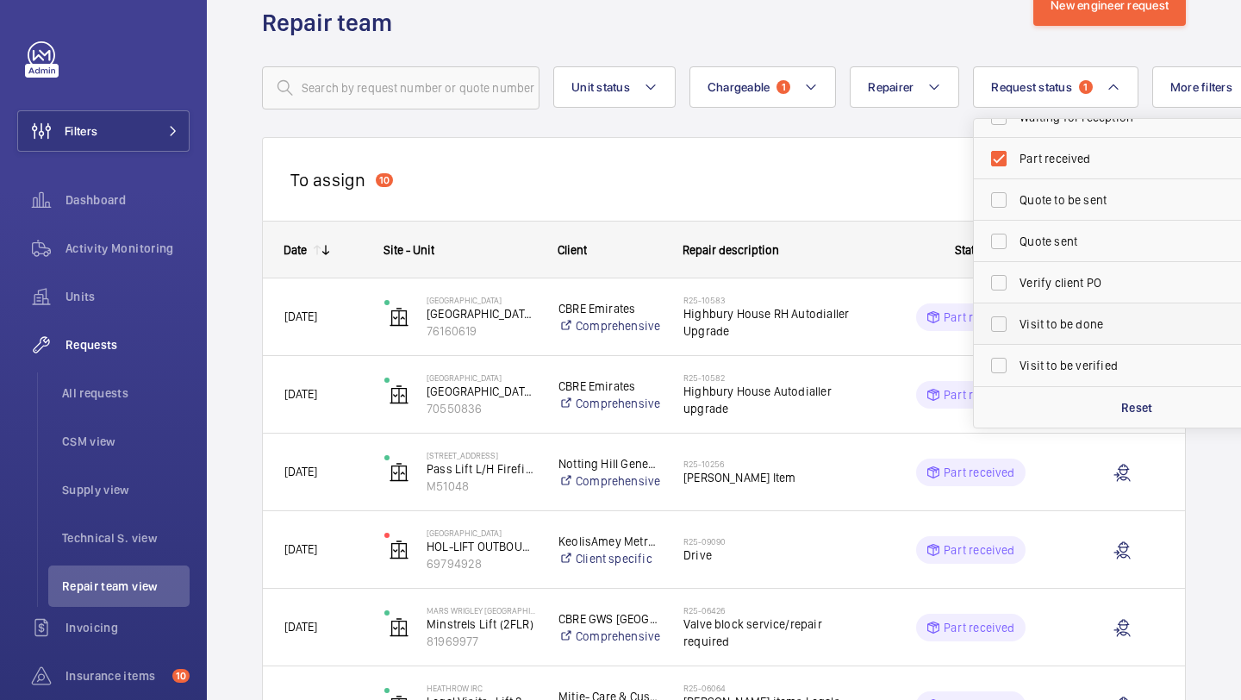
click at [1066, 314] on label "Visit to be done" at bounding box center [1123, 323] width 300 height 41
click at [1016, 314] on input "Visit to be done" at bounding box center [998, 324] width 34 height 34
checkbox input "true"
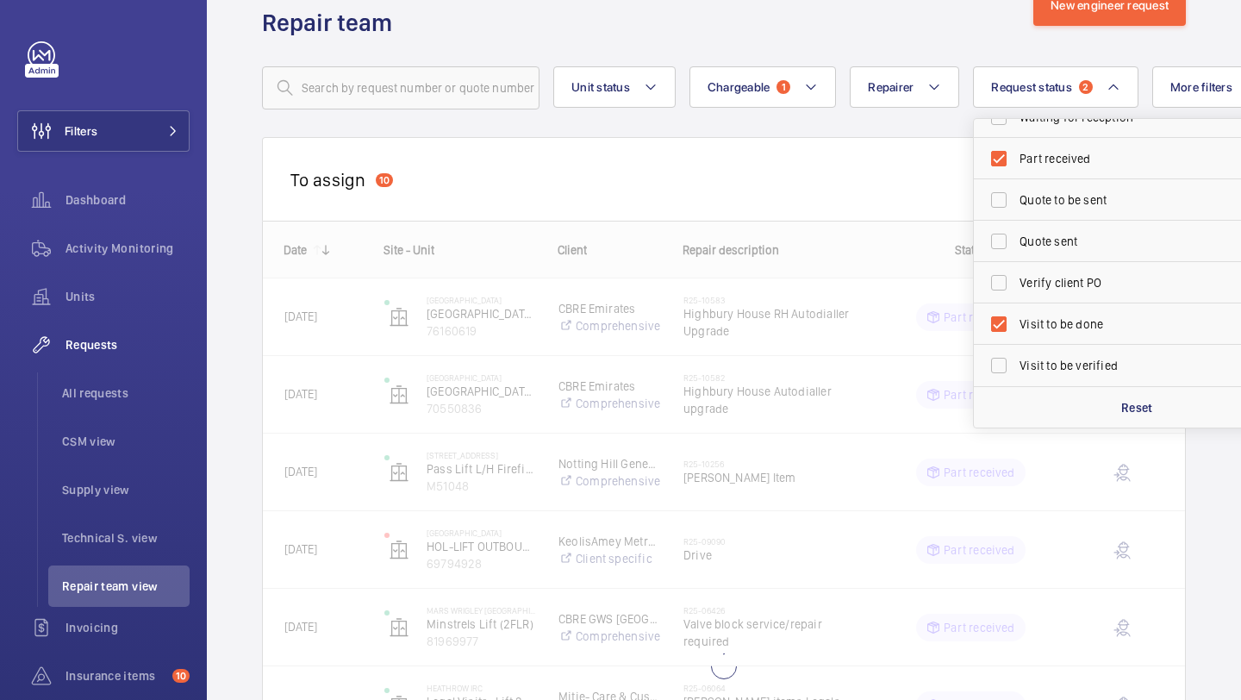
click at [878, 166] on div "To assign 10 Mask requests" at bounding box center [724, 179] width 924 height 84
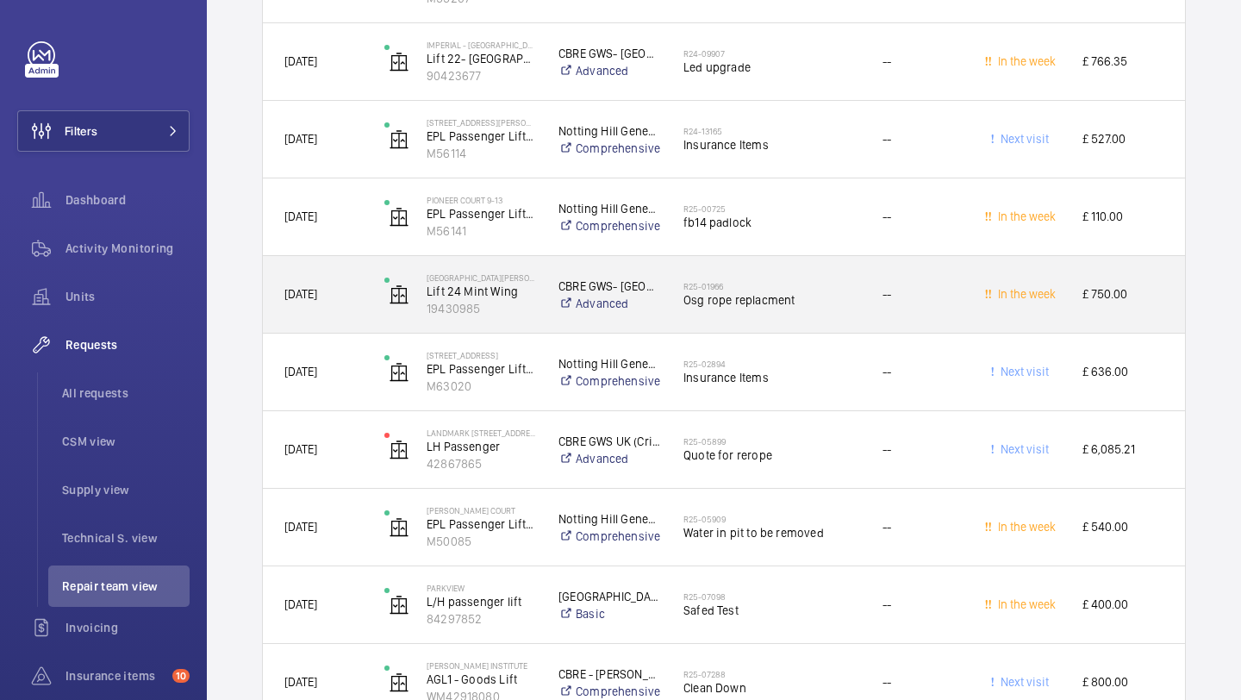
scroll to position [4222, 0]
